Goal: Use online tool/utility: Utilize a website feature to perform a specific function

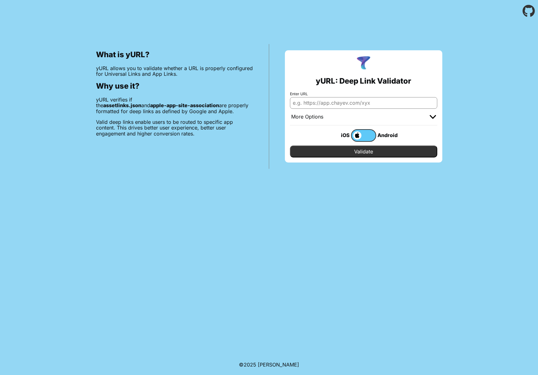
click at [312, 98] on input "Enter URL" at bounding box center [363, 102] width 147 height 11
paste input "[URL][PERSON_NAME][DOMAIN_NAME]"
type input "[URL][PERSON_NAME][DOMAIN_NAME]"
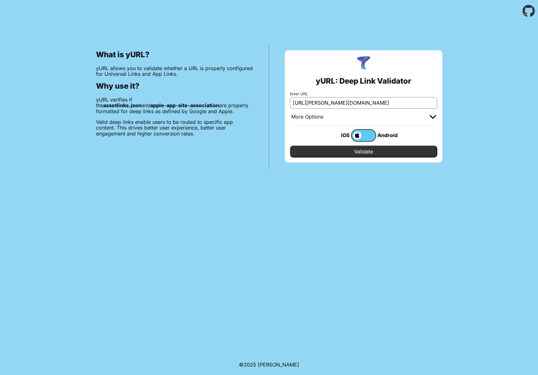
click at [358, 141] on label at bounding box center [363, 135] width 25 height 13
click at [0, 0] on input "checkbox" at bounding box center [0, 0] width 0 height 0
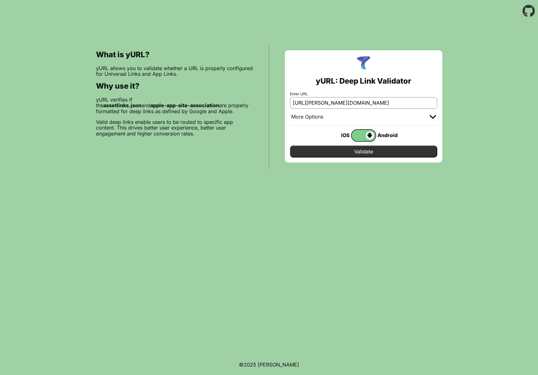
click at [366, 149] on input "Validate" at bounding box center [363, 152] width 147 height 12
